Goal: Information Seeking & Learning: Learn about a topic

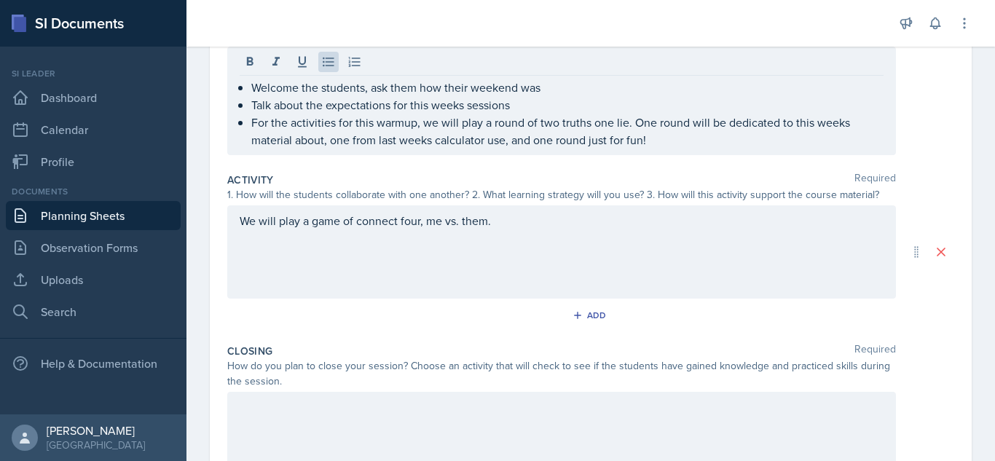
scroll to position [197, 0]
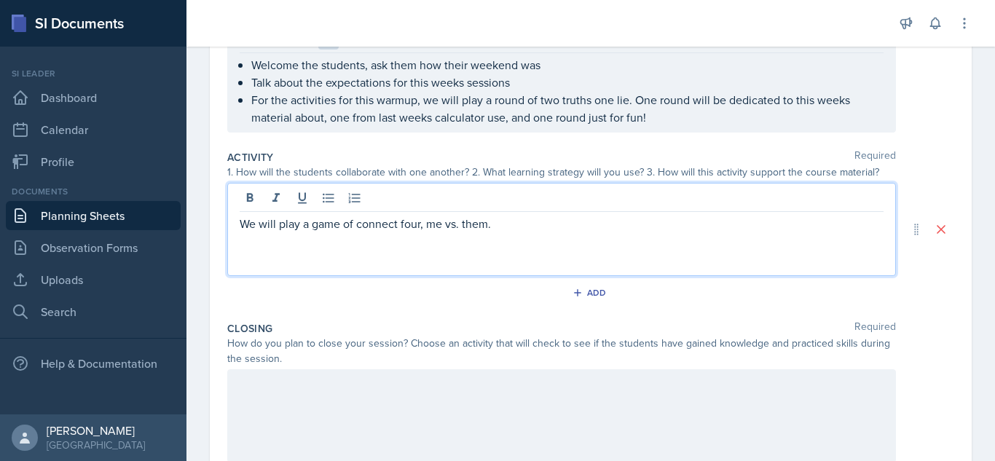
click at [530, 229] on p "We will play a game of connect four, me vs. them." at bounding box center [562, 223] width 644 height 17
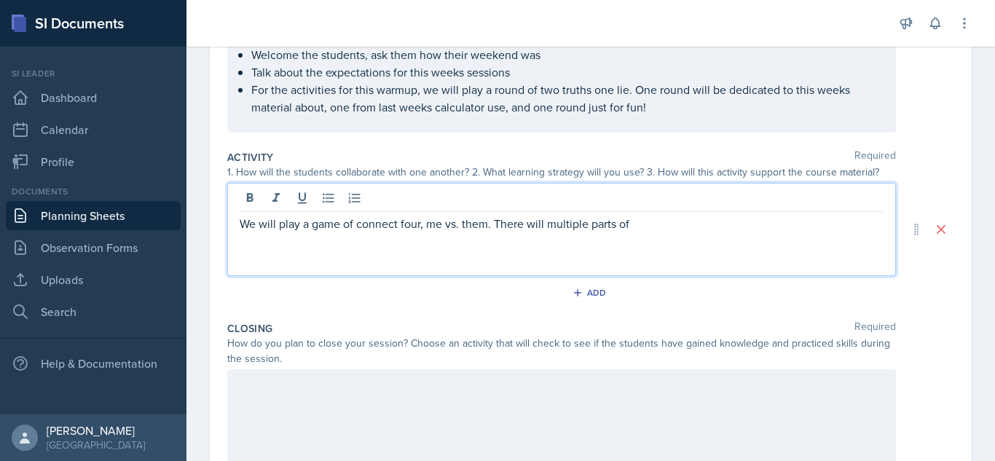
click at [548, 221] on p "We will play a game of connect four, me vs. them. There will multiple parts of" at bounding box center [562, 223] width 644 height 17
click at [645, 223] on p "We will play a game of connect four, me vs. them. There will be multiple parts …" at bounding box center [562, 223] width 644 height 17
click at [655, 226] on p "We will play a game of connect four, me vs. them. There will be multiple parts …" at bounding box center [562, 223] width 644 height 17
click at [648, 224] on p "We will play a game of connect four, me vs. them. There will be multiple questi…" at bounding box center [562, 223] width 644 height 17
click at [812, 227] on p "We will play a game of connect four, me vs. them. There will be multiple questi…" at bounding box center [562, 223] width 644 height 17
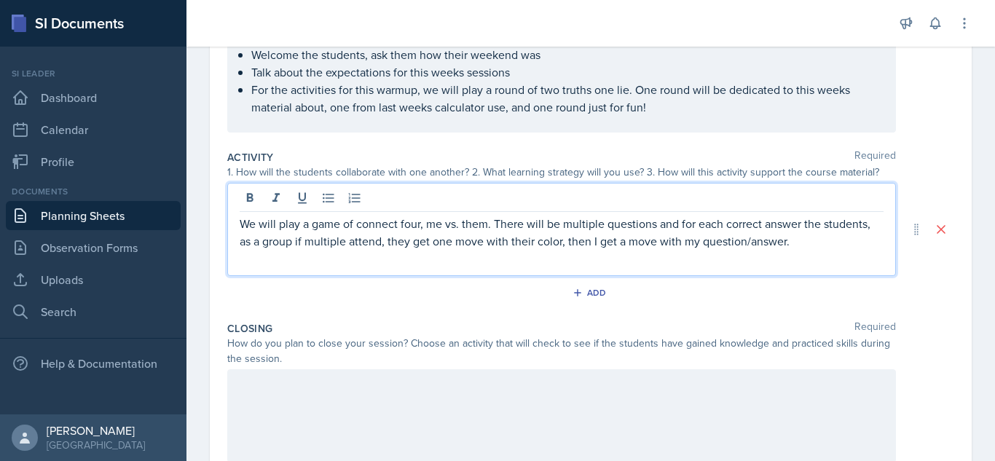
click at [240, 224] on p "We will play a game of connect four, me vs. them. There will be multiple questi…" at bounding box center [562, 232] width 644 height 35
click at [328, 205] on button at bounding box center [328, 198] width 20 height 20
click at [849, 241] on p "We will play a game of connect four, me vs. them. There will be multiple questi…" at bounding box center [567, 232] width 632 height 35
